Goal: Navigation & Orientation: Find specific page/section

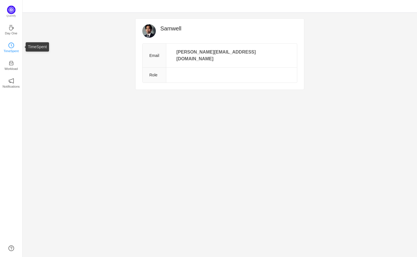
click at [13, 47] on icon "icon: clock-circle" at bounding box center [11, 46] width 6 height 6
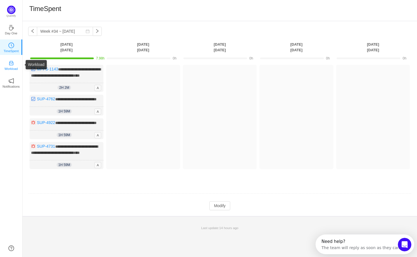
click at [14, 68] on link "Workload" at bounding box center [11, 65] width 6 height 6
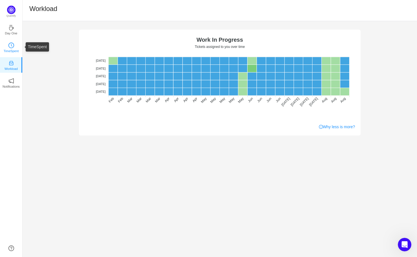
click at [11, 48] on p "TimeSpent" at bounding box center [11, 50] width 15 height 5
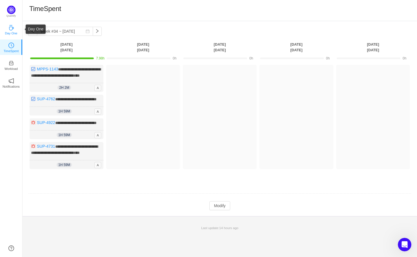
click at [12, 31] on p "Day One" at bounding box center [11, 33] width 12 height 5
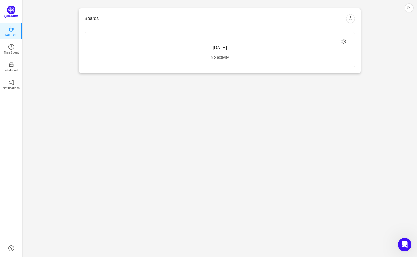
click at [7, 13] on div "Quantify" at bounding box center [11, 14] width 22 height 16
click at [354, 18] on button "button" at bounding box center [350, 18] width 9 height 9
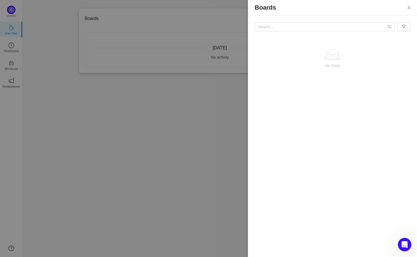
click at [217, 102] on div at bounding box center [208, 128] width 417 height 257
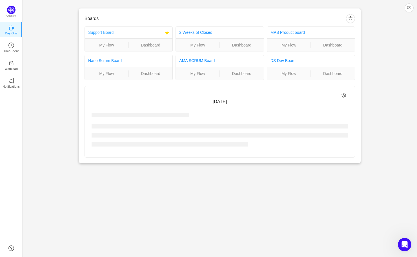
click at [105, 32] on link "Support Board" at bounding box center [100, 32] width 25 height 5
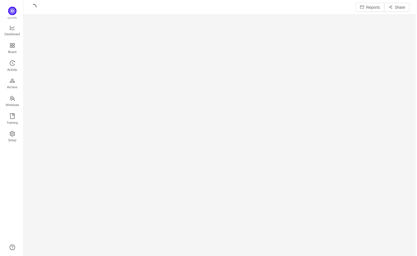
scroll to position [257, 394]
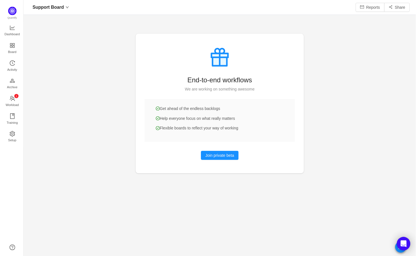
scroll to position [256, 394]
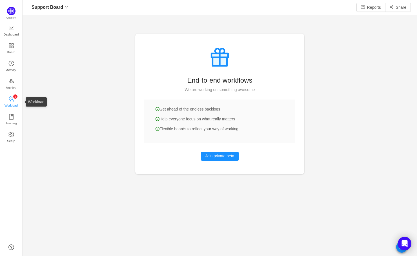
click at [11, 99] on icon "icon: team" at bounding box center [11, 98] width 5 height 5
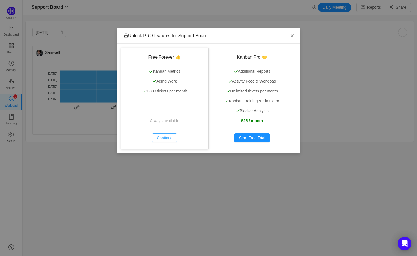
click at [165, 136] on button "Continue" at bounding box center [164, 137] width 25 height 9
click at [166, 137] on button "Continue" at bounding box center [164, 137] width 25 height 9
click at [294, 36] on icon "icon: close" at bounding box center [292, 36] width 5 height 5
